Goal: Transaction & Acquisition: Purchase product/service

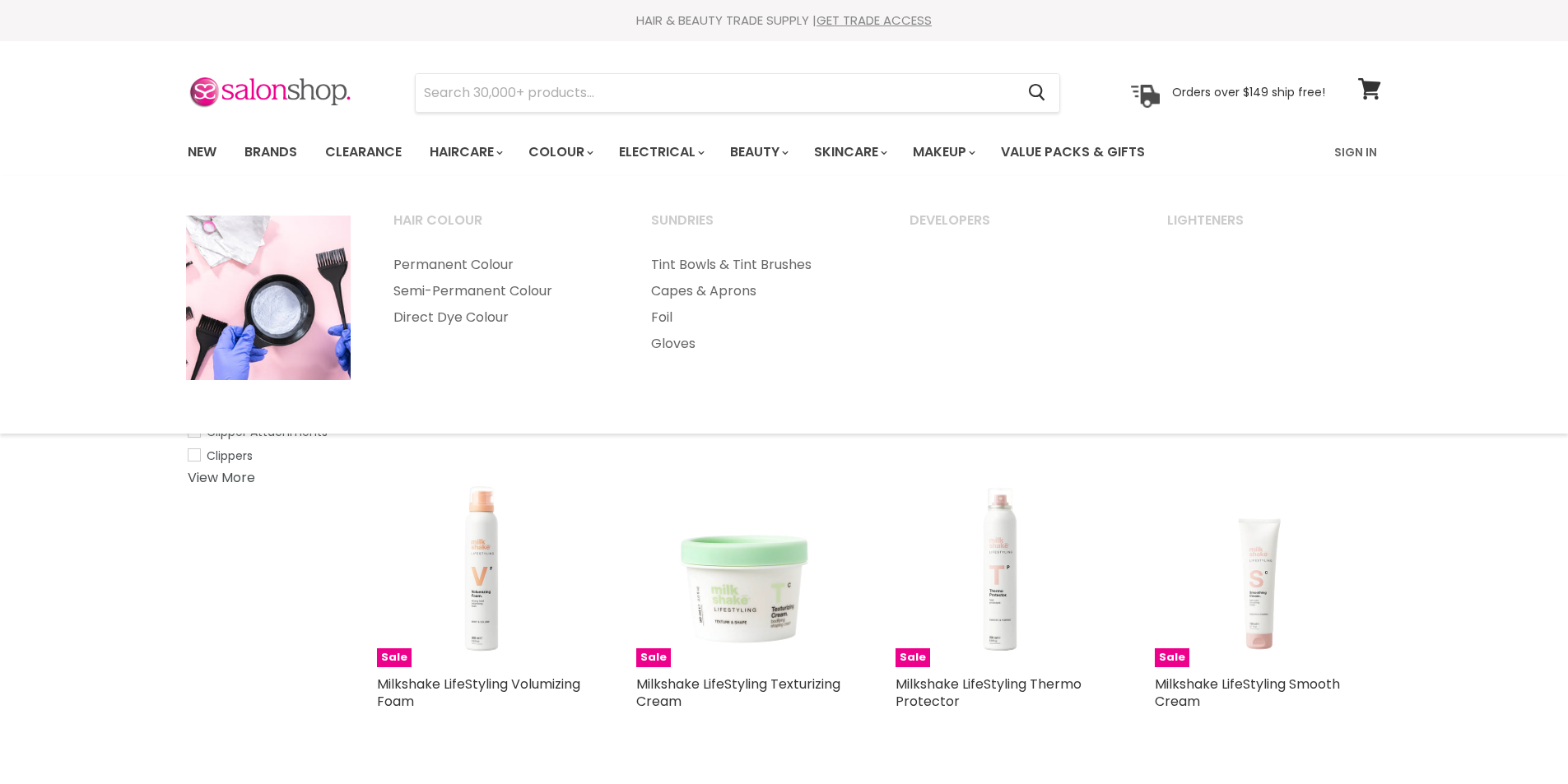
select select "created-descending"
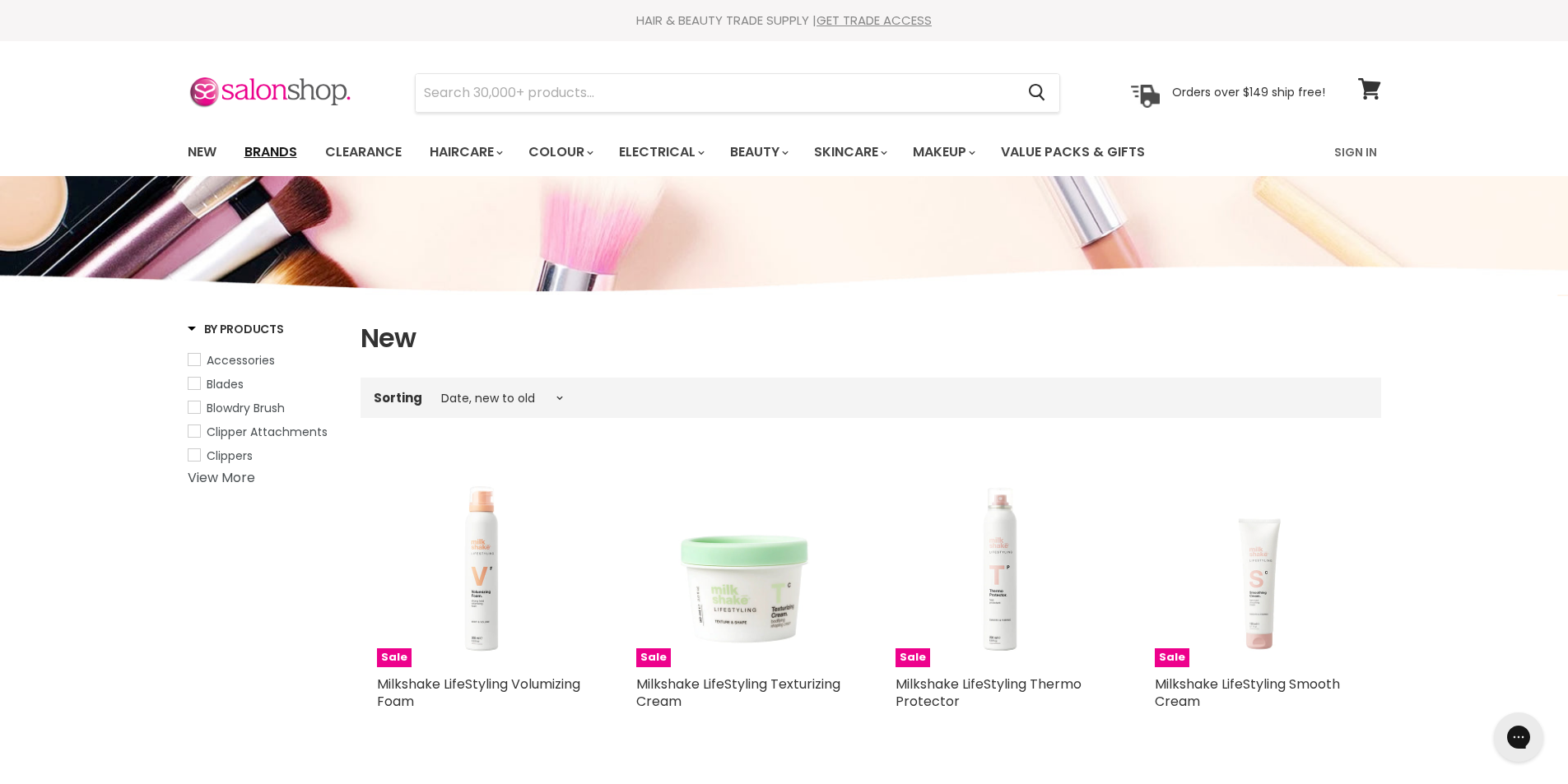
click at [273, 153] on link "Brands" at bounding box center [270, 153] width 78 height 35
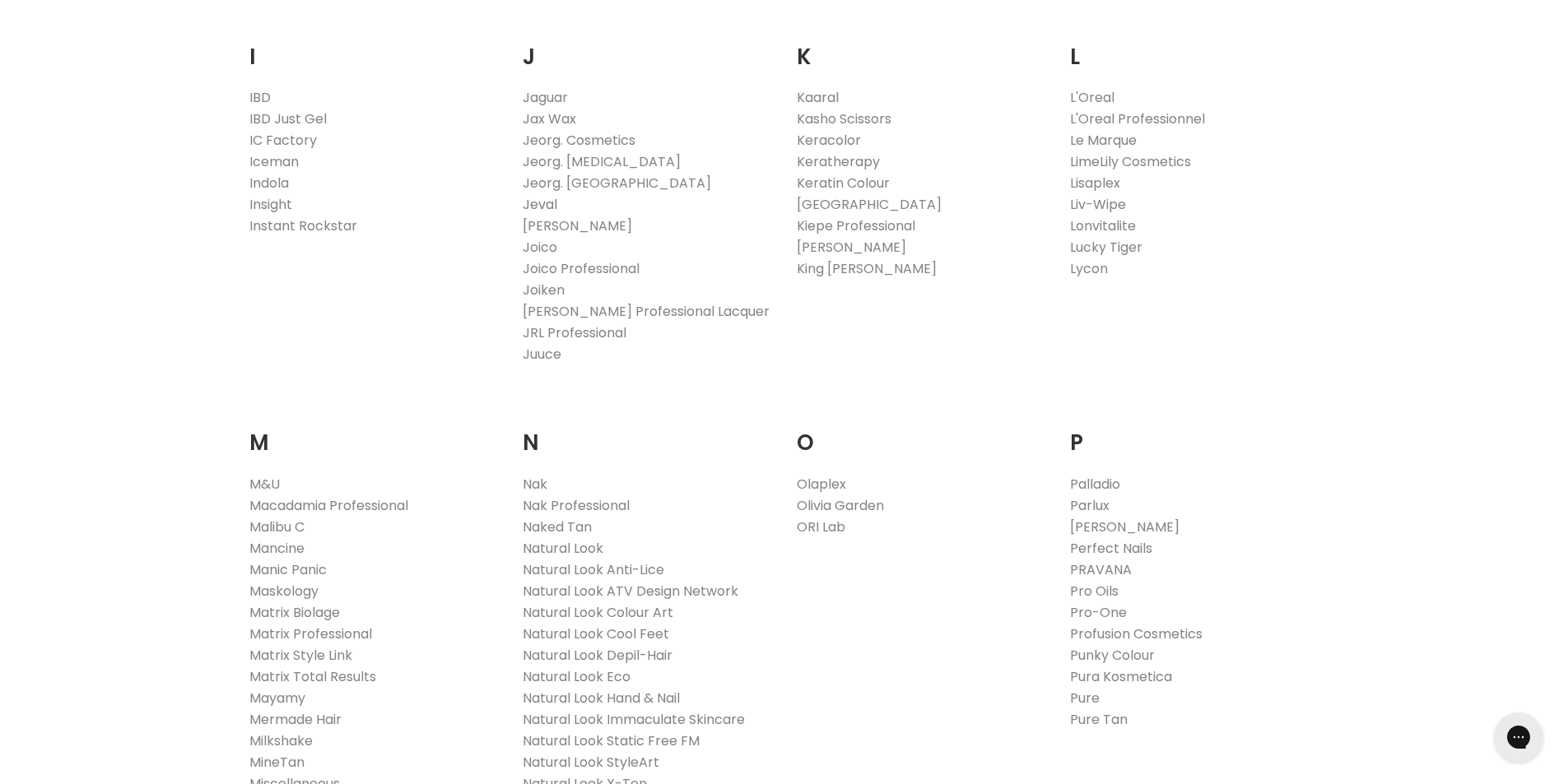
click at [551, 200] on link "Jeval" at bounding box center [540, 205] width 35 height 19
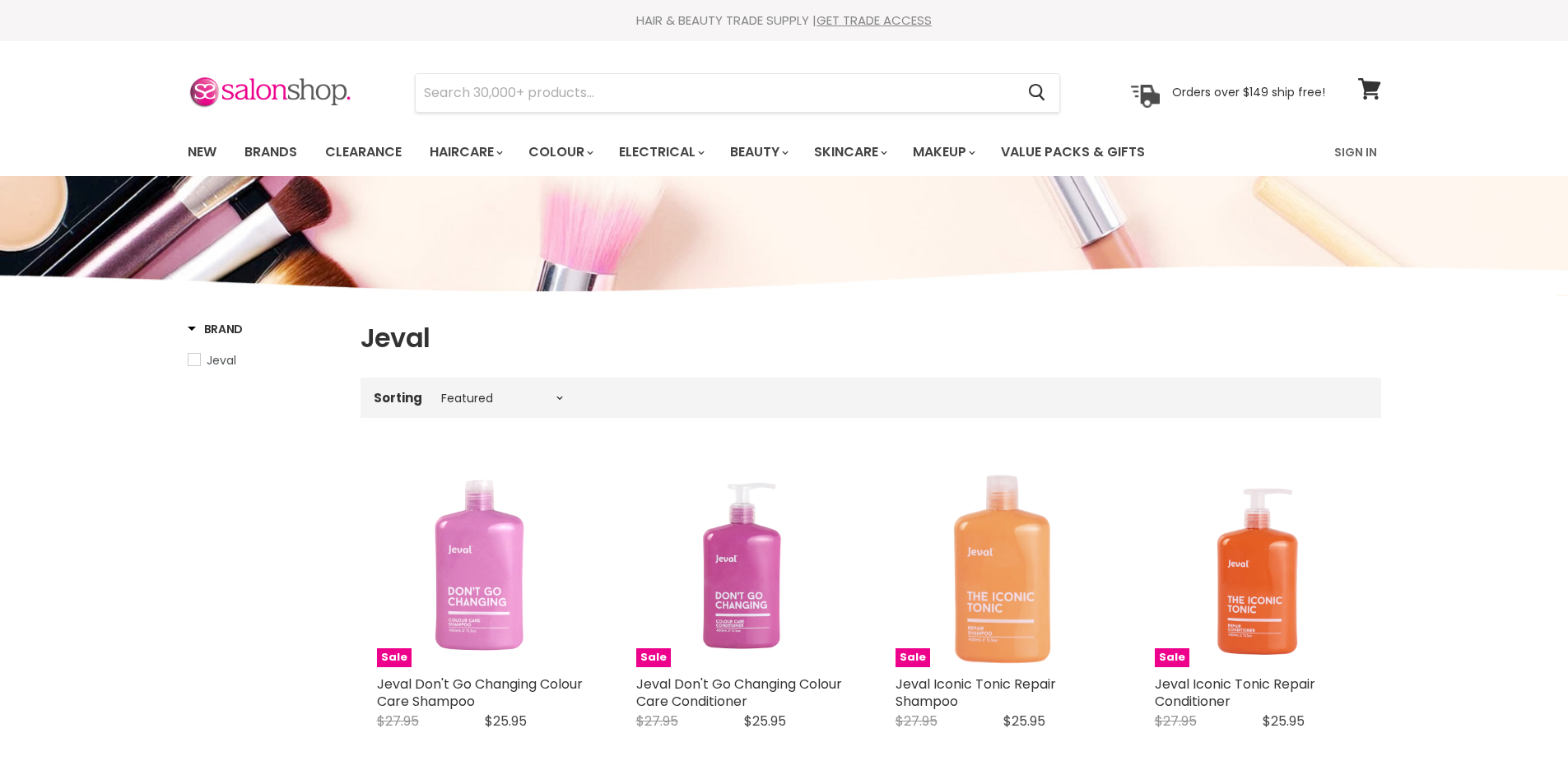
select select "manual"
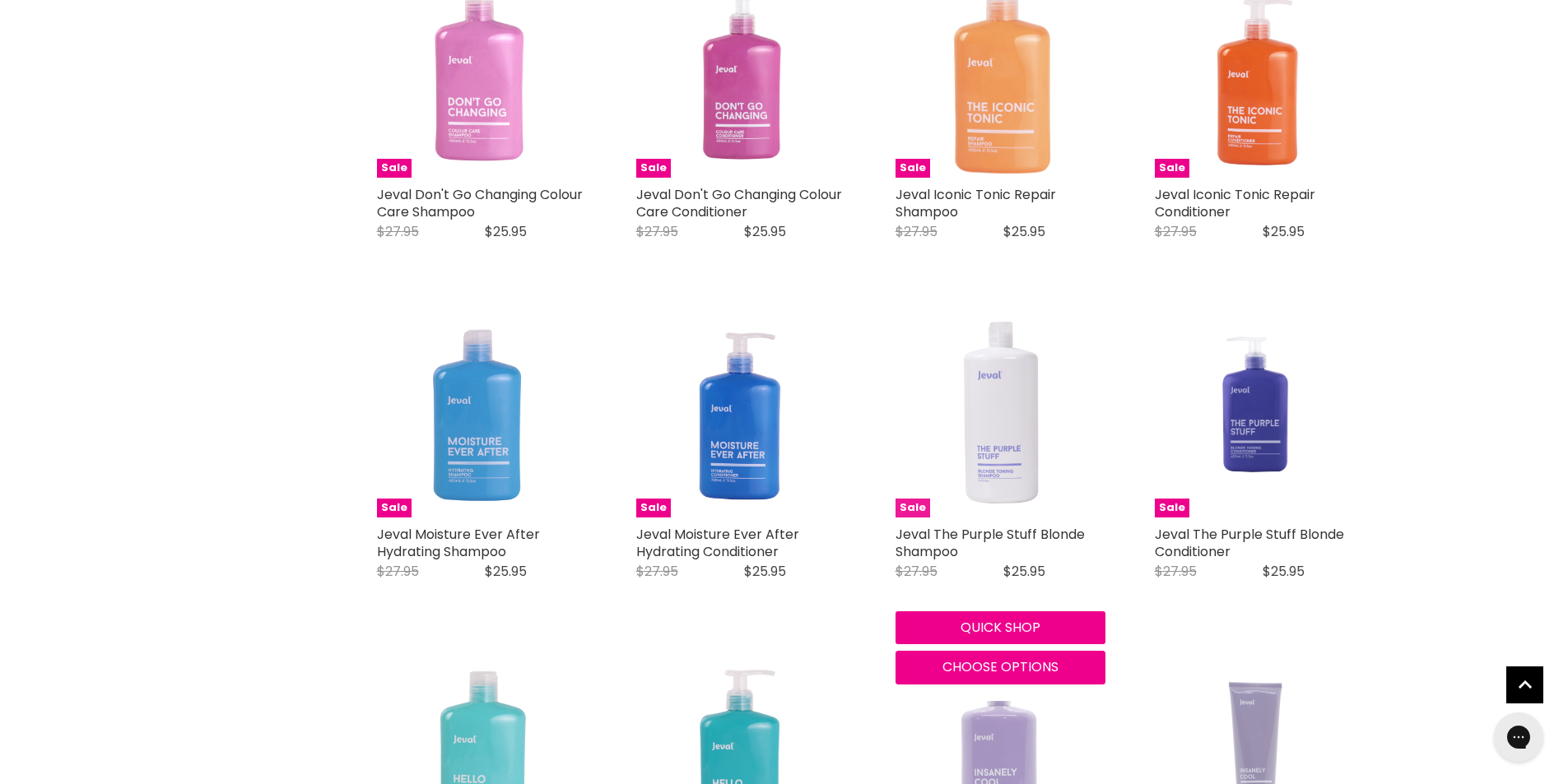
scroll to position [329, 0]
